Goal: Find specific page/section: Find specific page/section

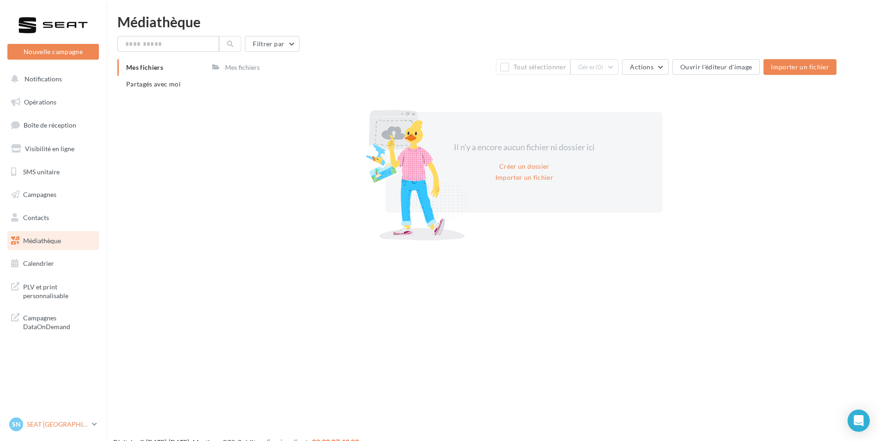
click at [90, 426] on link "SN SEAT [GEOGRAPHIC_DATA] SEAT-ORVAULT" at bounding box center [52, 424] width 91 height 18
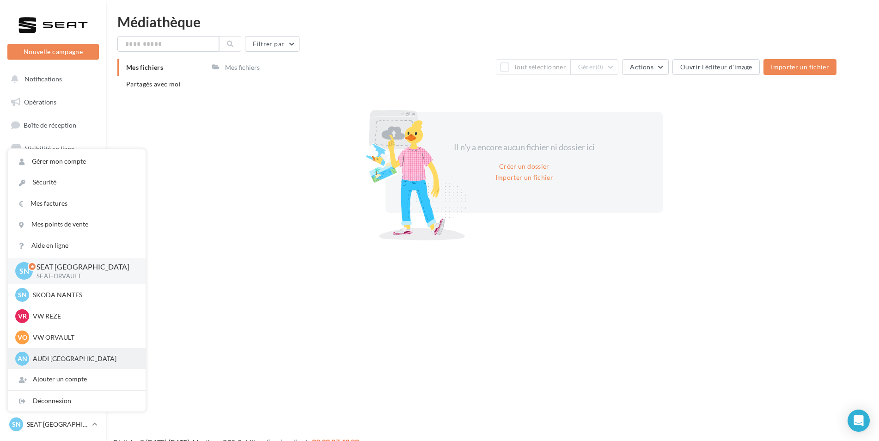
click at [51, 358] on p "AUDI [GEOGRAPHIC_DATA]" at bounding box center [84, 358] width 102 height 9
drag, startPoint x: 51, startPoint y: 358, endPoint x: 36, endPoint y: 359, distance: 15.3
click at [36, 359] on p "AUDI [GEOGRAPHIC_DATA]" at bounding box center [84, 358] width 102 height 9
click at [39, 359] on p "AUDI [GEOGRAPHIC_DATA]" at bounding box center [84, 358] width 102 height 9
